Goal: Task Accomplishment & Management: Manage account settings

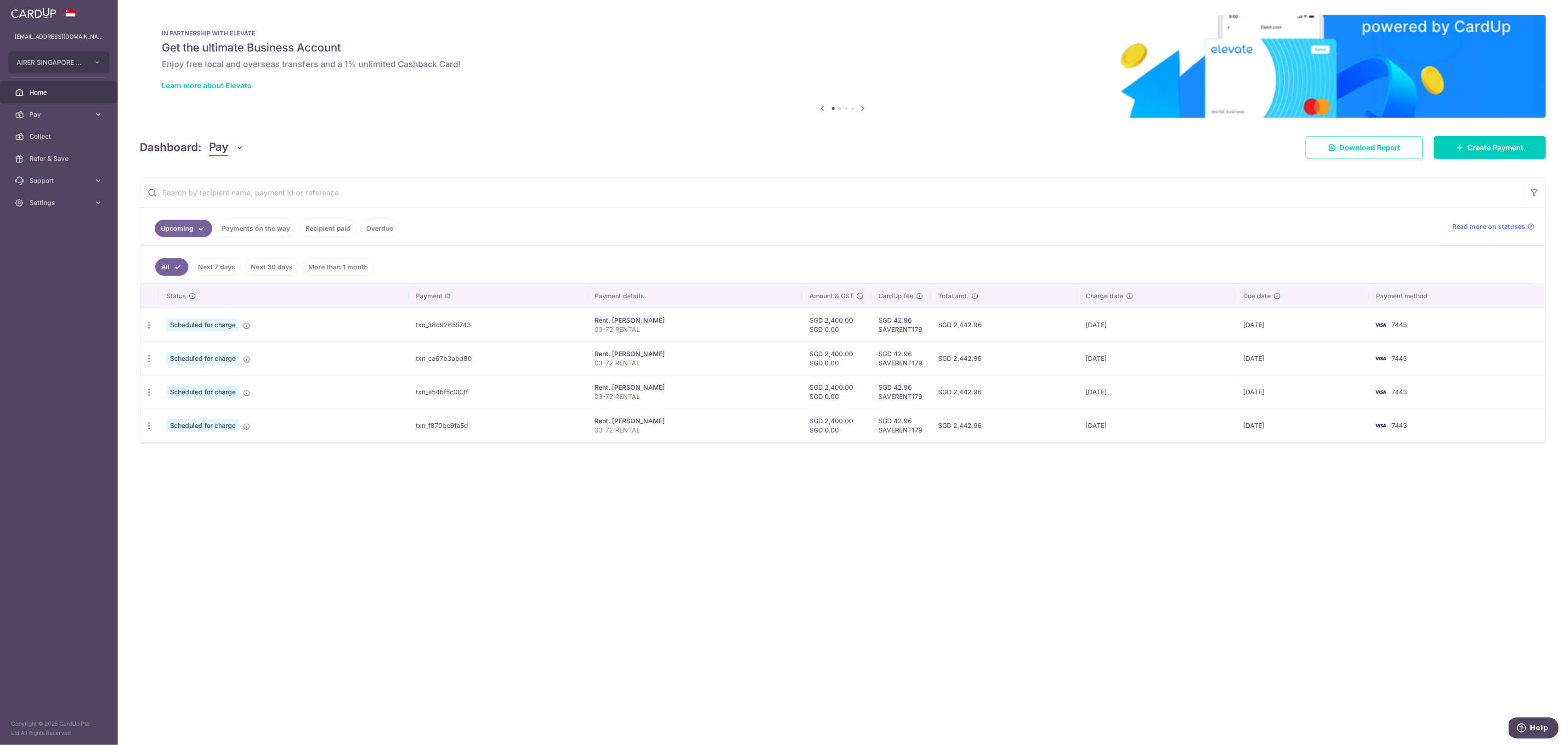
click at [268, 236] on link "Payments on the way" at bounding box center [255, 228] width 80 height 18
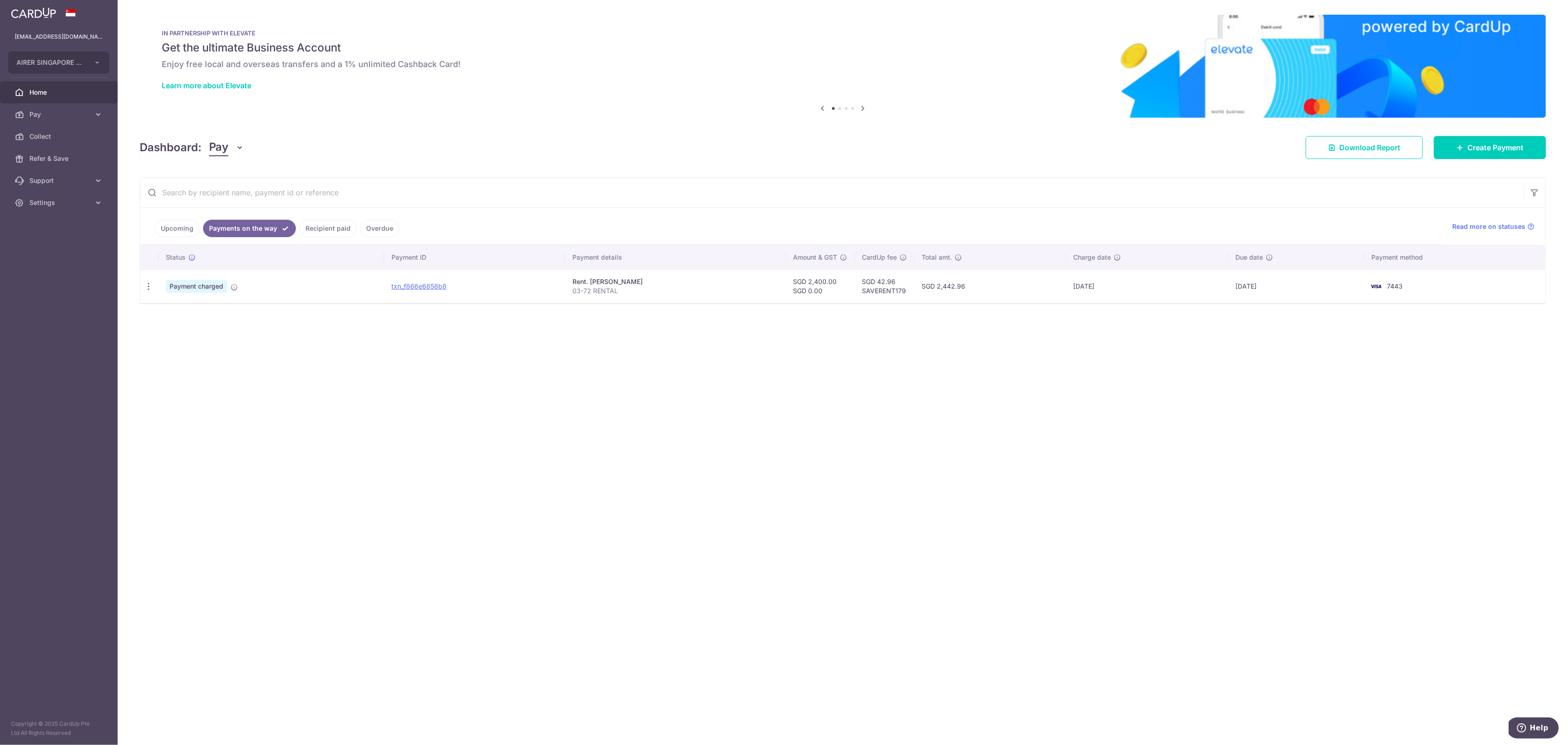
click at [317, 226] on link "Recipient paid" at bounding box center [328, 228] width 57 height 18
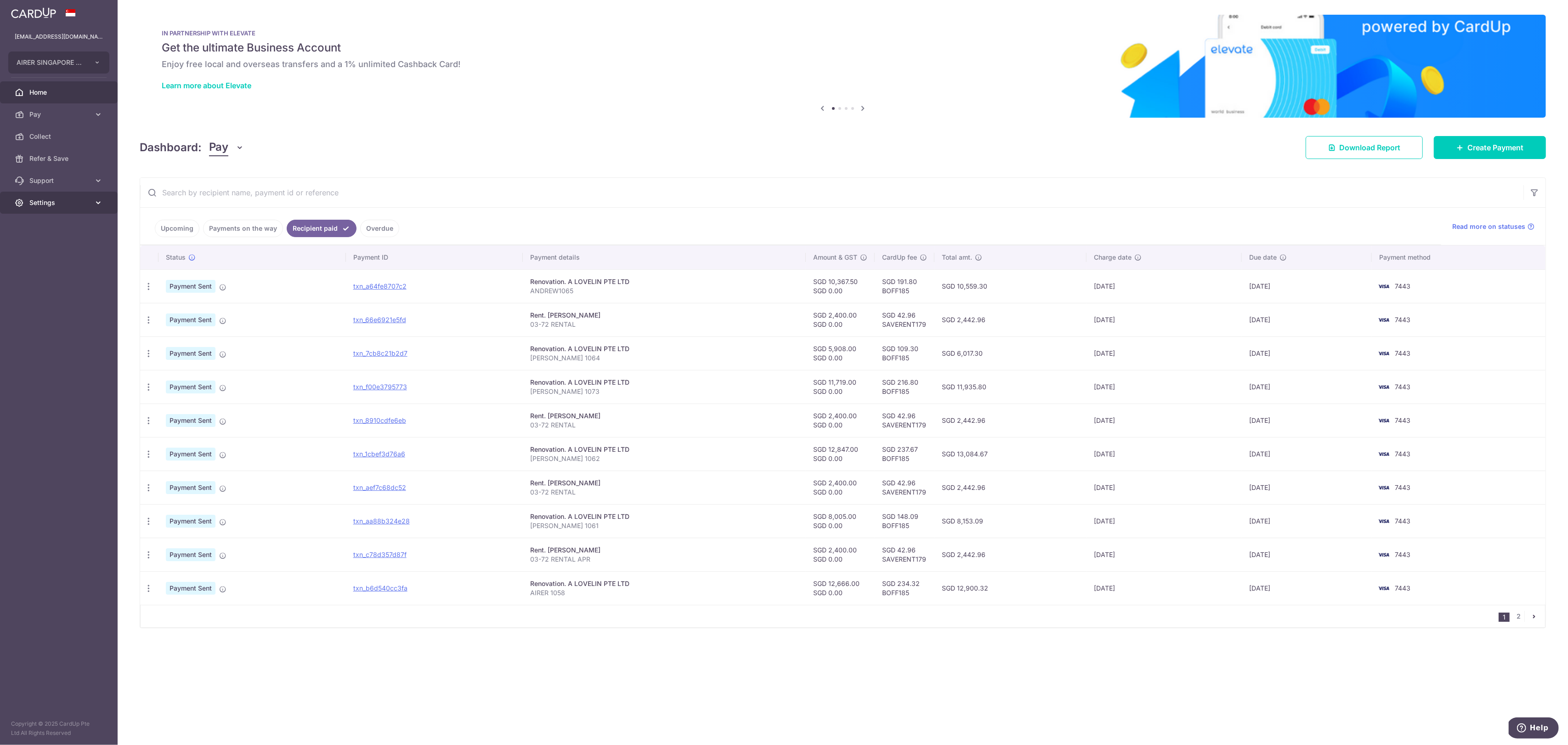
click at [83, 197] on link "Settings" at bounding box center [59, 202] width 118 height 22
click at [44, 259] on ul "Account Logout" at bounding box center [59, 241] width 118 height 56
click at [44, 253] on link "Logout" at bounding box center [59, 246] width 118 height 22
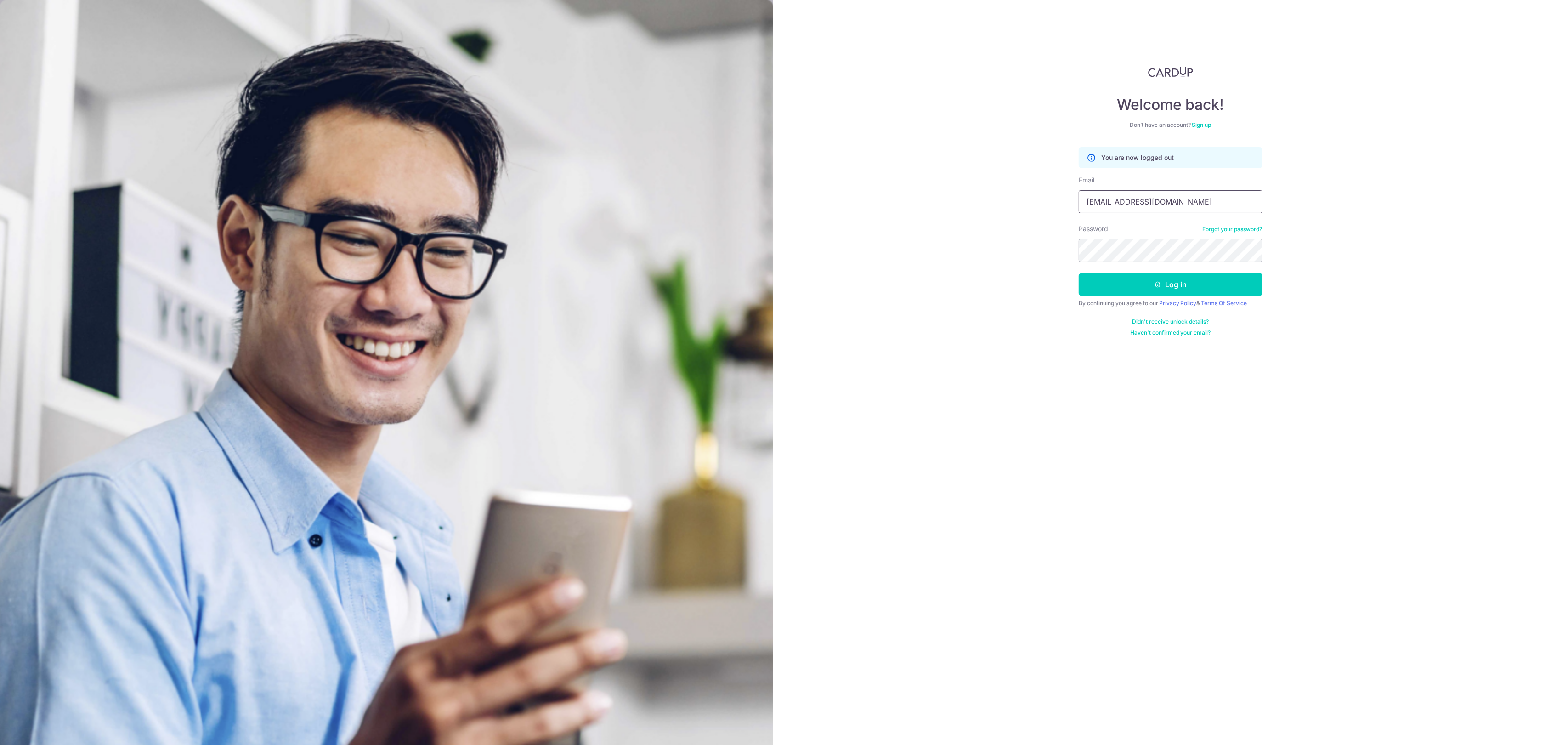
click at [1118, 196] on input "airerhomesg@gmail.com" at bounding box center [1170, 202] width 184 height 23
type input "[EMAIL_ADDRESS][DOMAIN_NAME]"
click at [1167, 282] on button "Log in" at bounding box center [1170, 284] width 184 height 23
